Goal: Task Accomplishment & Management: Manage account settings

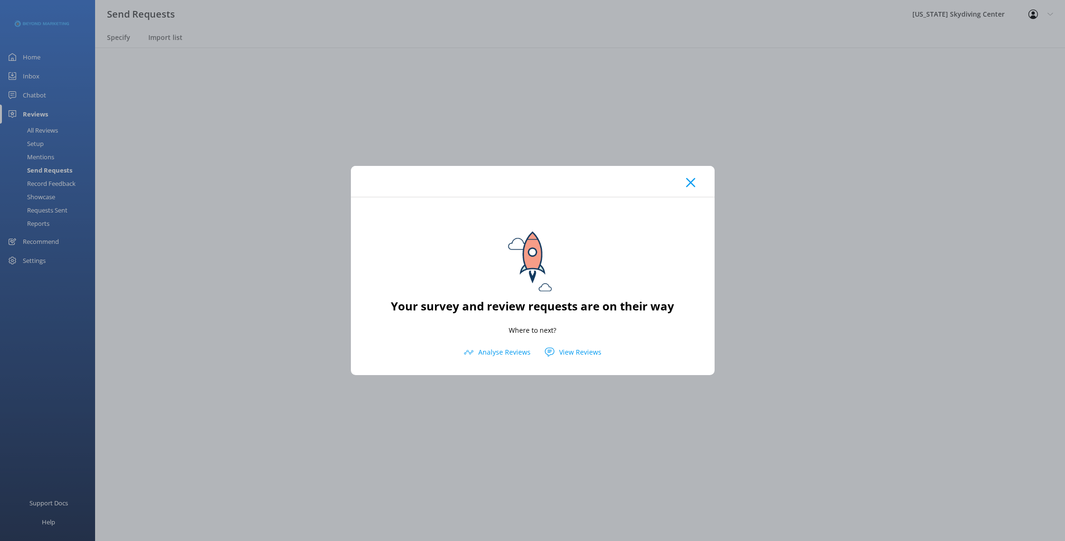
click at [697, 182] on div at bounding box center [533, 181] width 364 height 31
click at [695, 182] on icon at bounding box center [690, 183] width 9 height 10
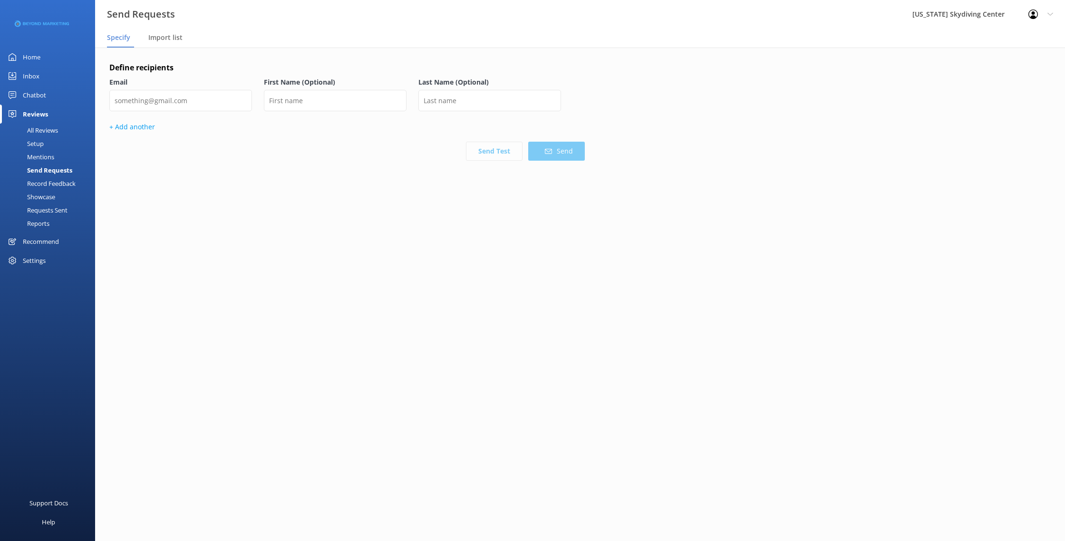
click at [37, 132] on div "All Reviews" at bounding box center [32, 130] width 52 height 13
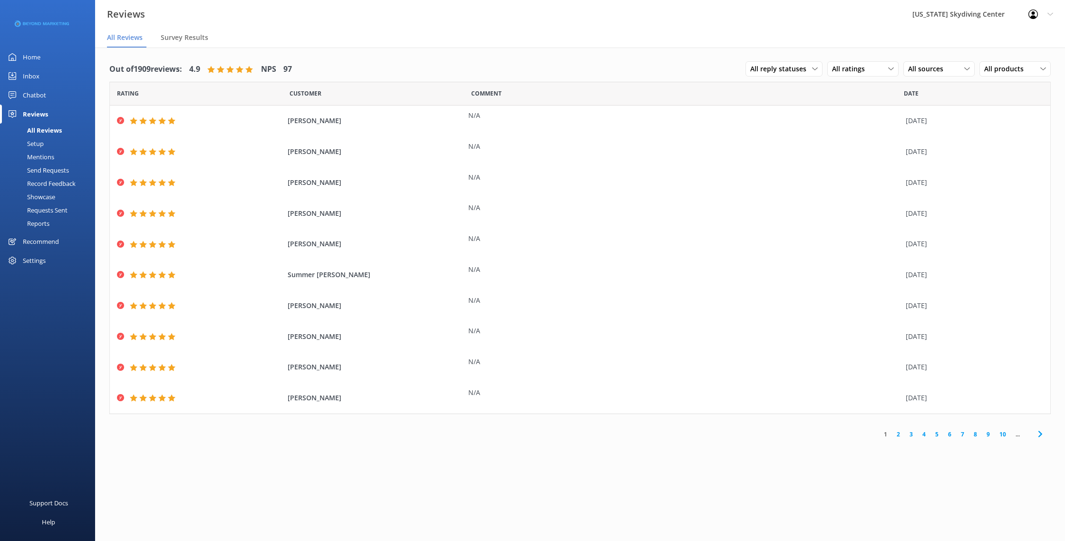
click at [901, 436] on link "2" at bounding box center [898, 434] width 13 height 9
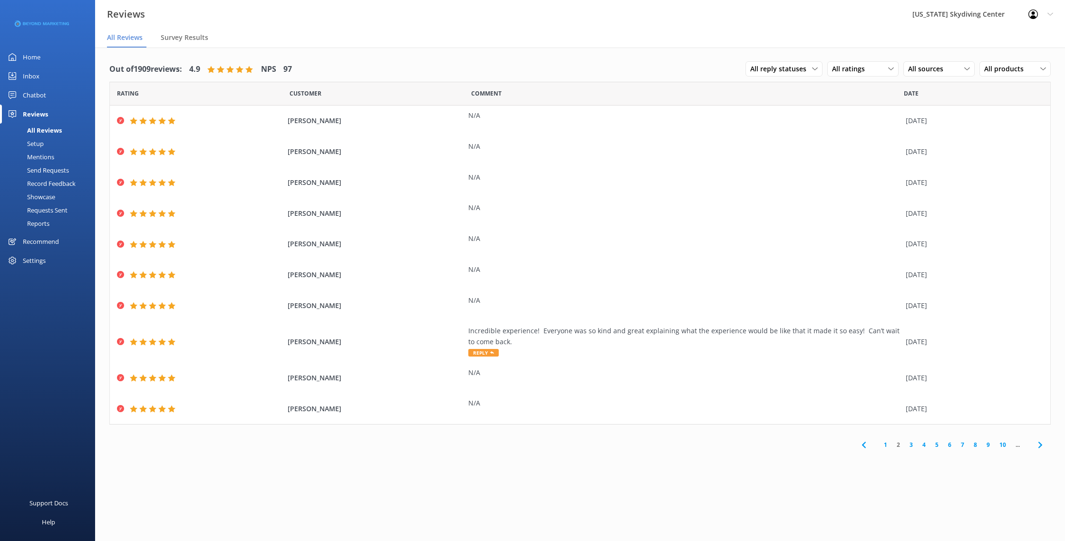
click at [908, 449] on link "3" at bounding box center [911, 444] width 13 height 9
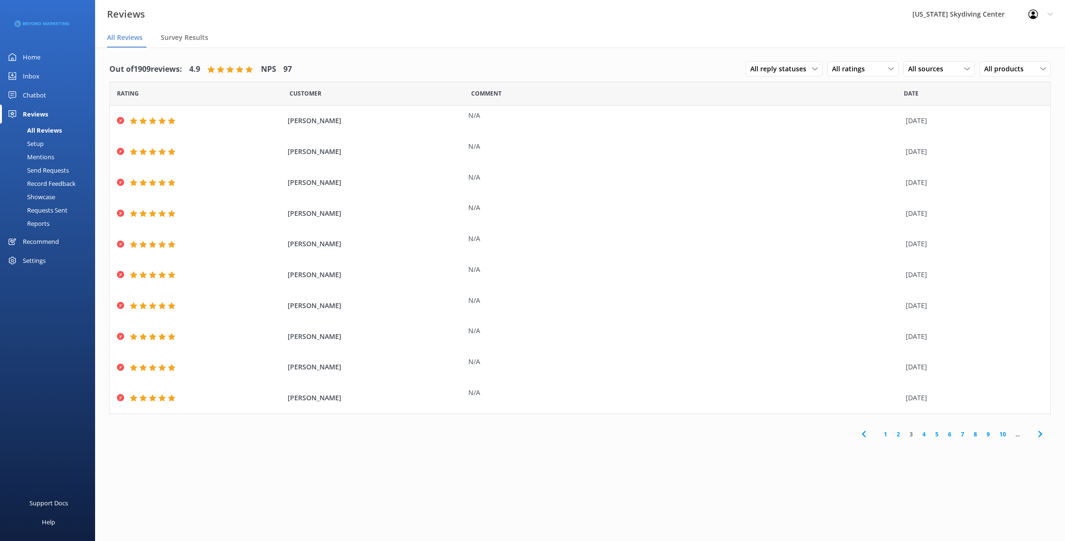
click at [928, 435] on link "4" at bounding box center [924, 434] width 13 height 9
click at [893, 435] on link "2" at bounding box center [898, 434] width 13 height 9
